Goal: Transaction & Acquisition: Download file/media

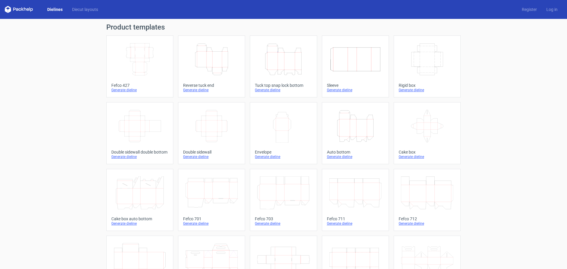
click at [220, 73] on icon "Height Depth Width" at bounding box center [212, 59] width 52 height 33
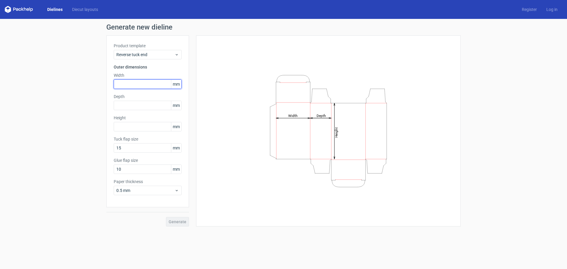
click at [158, 83] on input "text" at bounding box center [148, 83] width 68 height 9
type input "45"
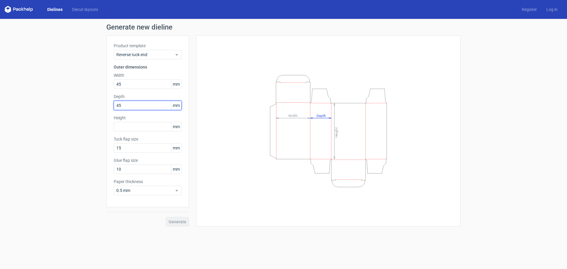
type input "45"
click at [142, 126] on input "text" at bounding box center [148, 126] width 68 height 9
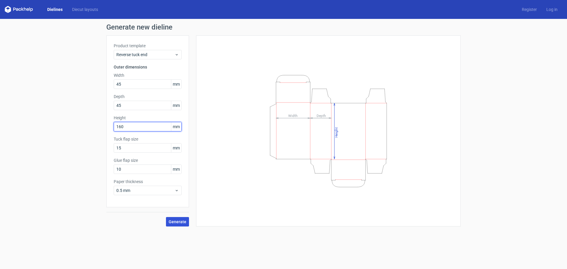
type input "160"
click at [181, 224] on span "Generate" at bounding box center [178, 222] width 18 height 4
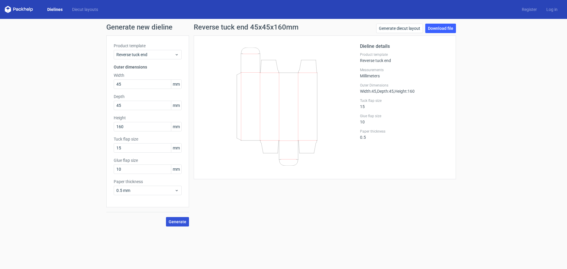
click at [179, 221] on span "Generate" at bounding box center [178, 222] width 18 height 4
click at [445, 32] on link "Download file" at bounding box center [440, 28] width 31 height 9
